Goal: Check status: Check status

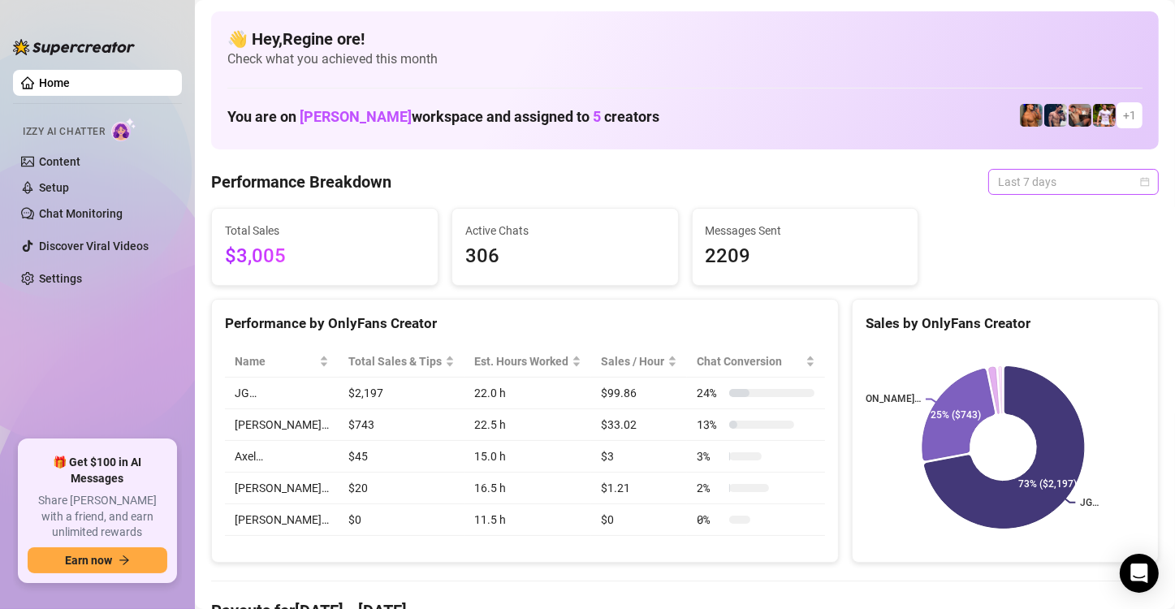
click at [1076, 170] on span "Last 7 days" at bounding box center [1073, 182] width 151 height 24
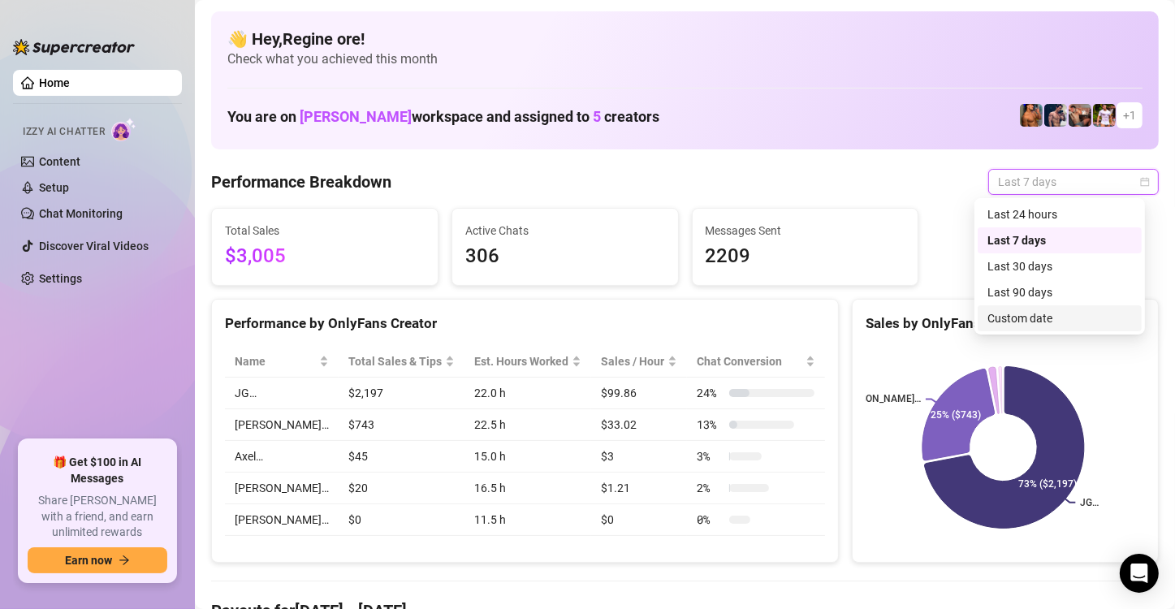
click at [1003, 313] on div "Custom date" at bounding box center [1060, 318] width 145 height 18
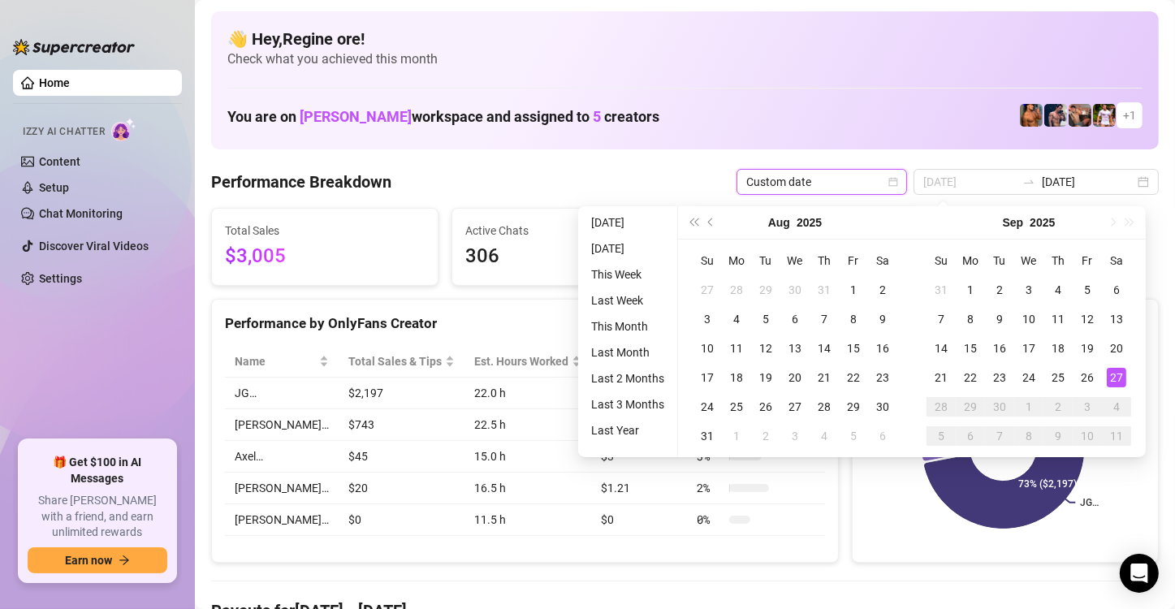
type input "[DATE]"
click at [1119, 377] on div "27" at bounding box center [1116, 377] width 19 height 19
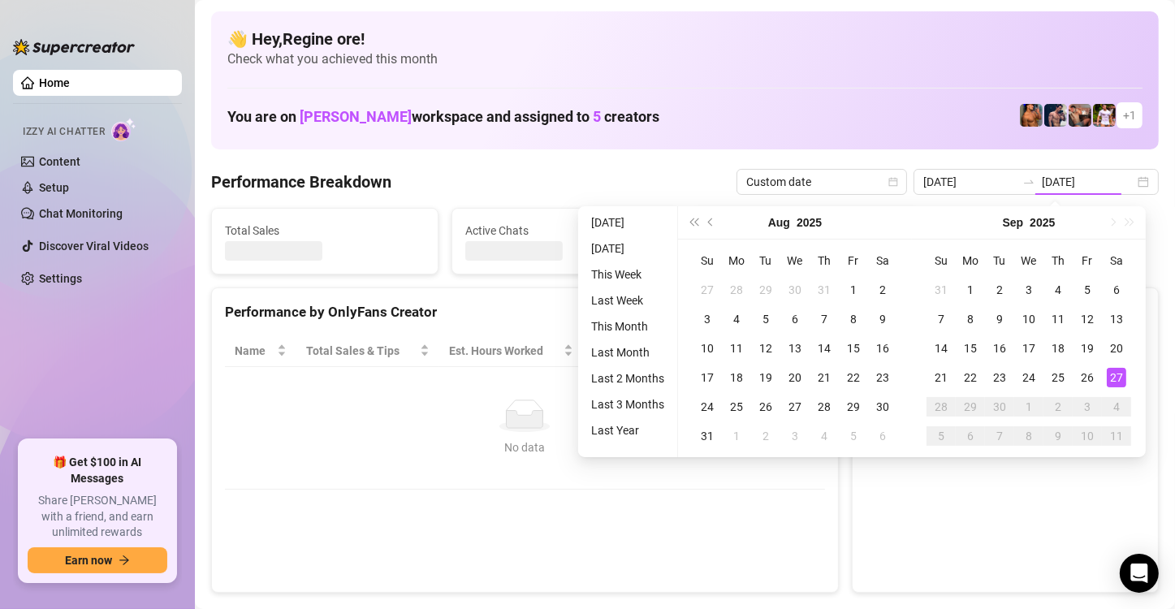
type input "[DATE]"
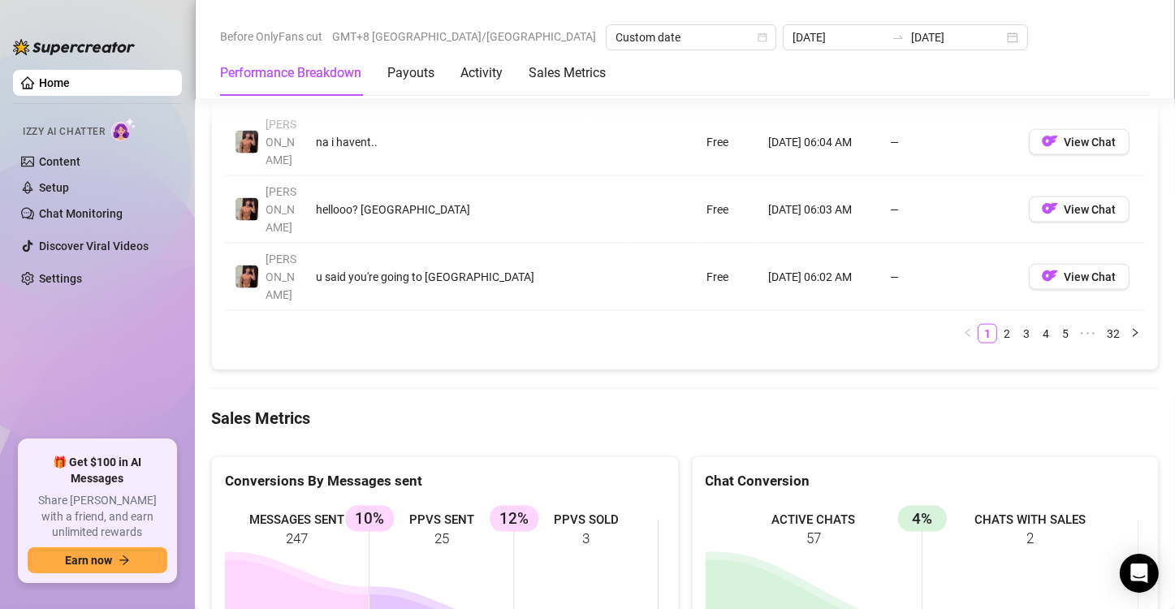
scroll to position [2031, 0]
